Goal: Task Accomplishment & Management: Manage account settings

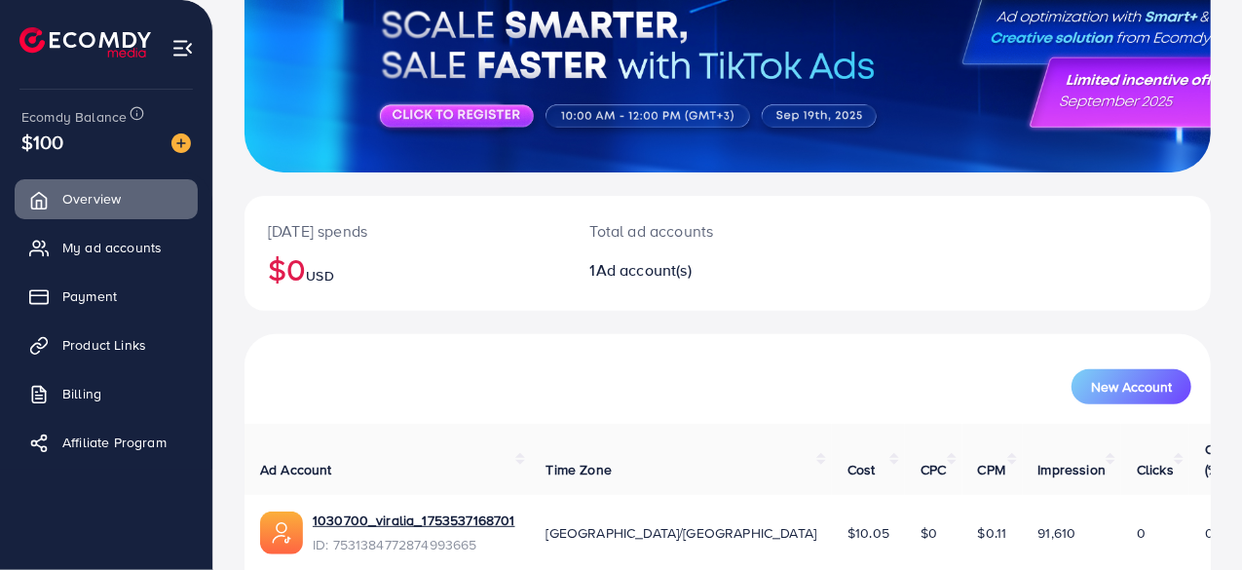
scroll to position [275, 0]
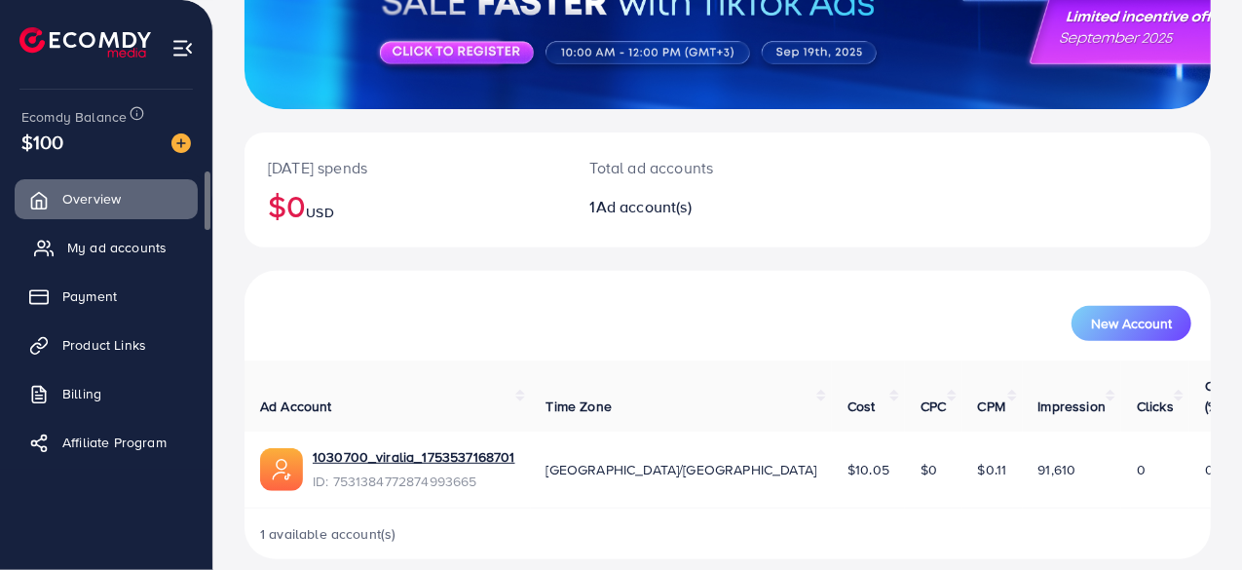
click at [121, 247] on span "My ad accounts" at bounding box center [116, 247] width 99 height 19
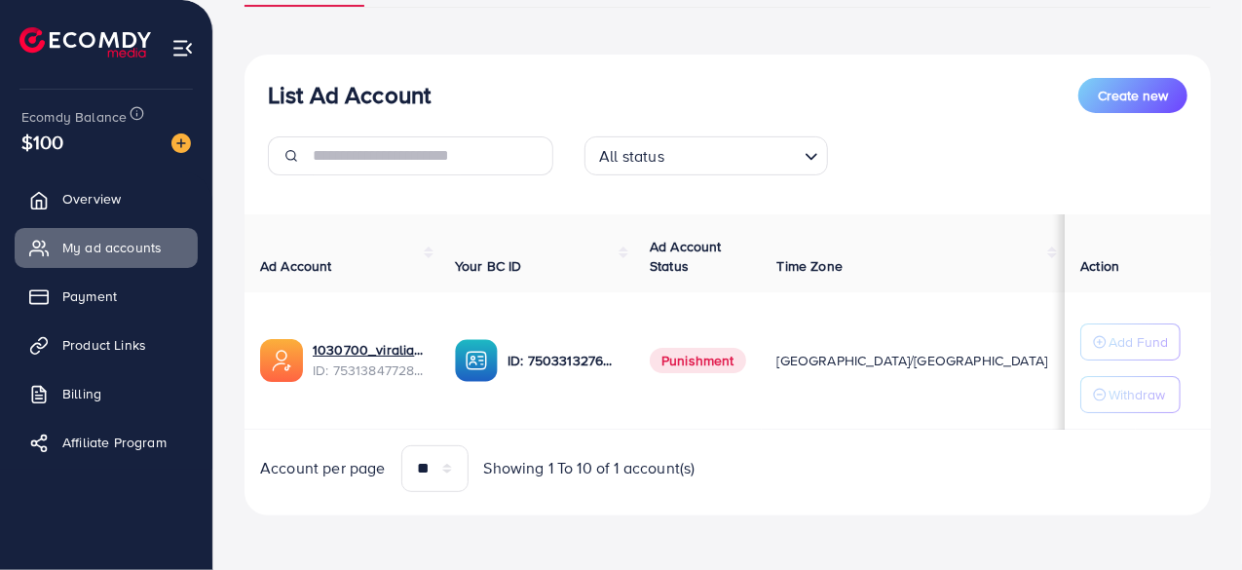
scroll to position [181, 0]
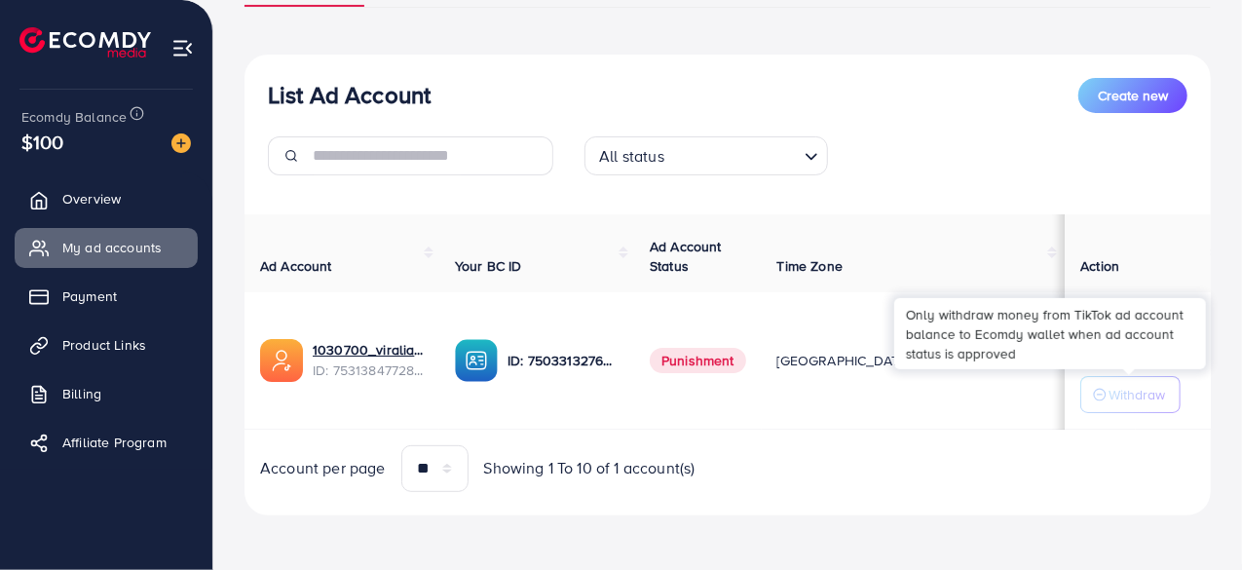
click at [1003, 336] on div "Only withdraw money from TikTok ad account balance to Ecomdy wallet when ad acc…" at bounding box center [1050, 333] width 312 height 70
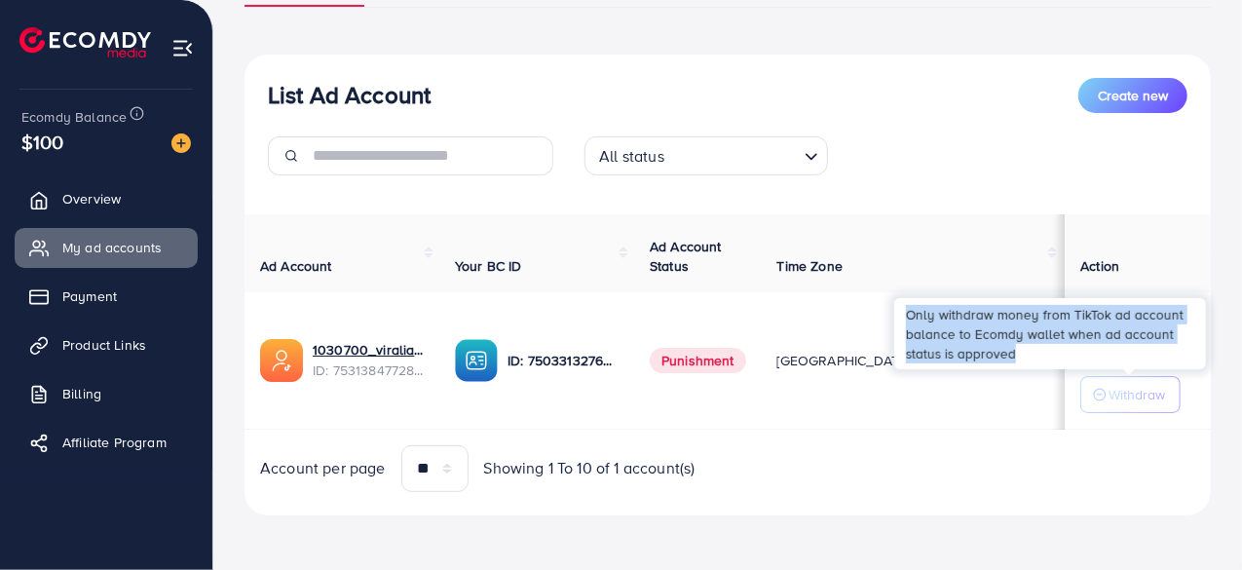
click at [1003, 336] on div "Only withdraw money from TikTok ad account balance to Ecomdy wallet when ad acc…" at bounding box center [1050, 333] width 312 height 70
